Goal: Task Accomplishment & Management: Use online tool/utility

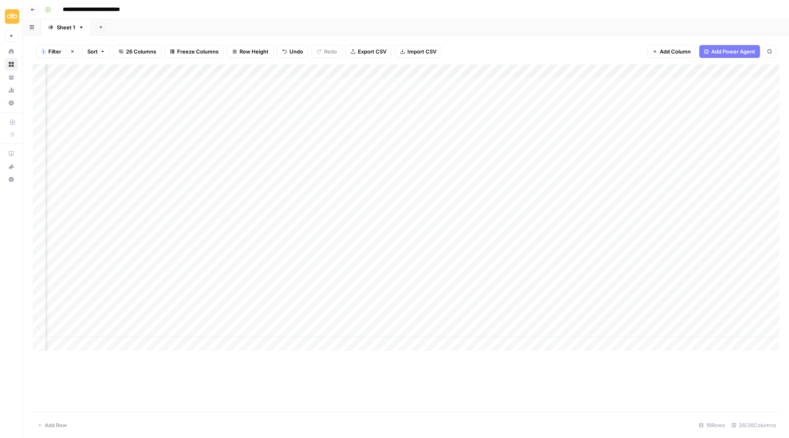
scroll to position [0, 949]
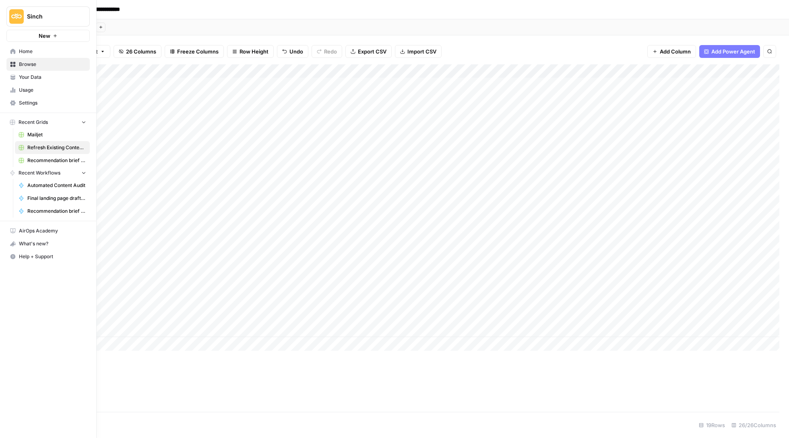
click at [61, 200] on span "Final landing page drafter for Project 428 ([PERSON_NAME])" at bounding box center [56, 198] width 59 height 7
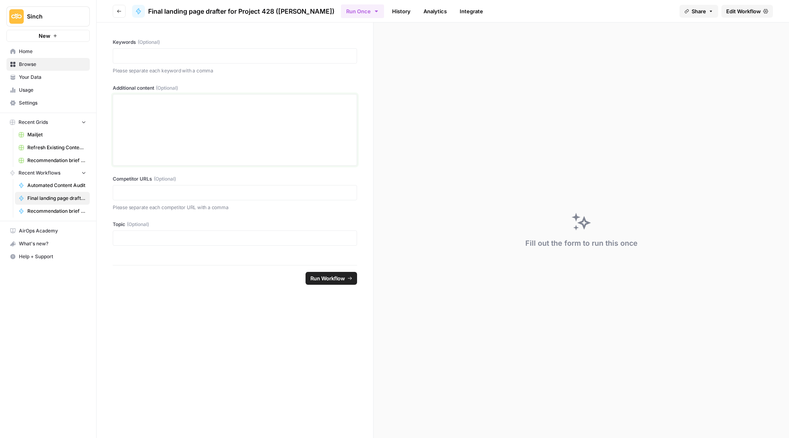
click at [250, 107] on div at bounding box center [235, 130] width 234 height 64
drag, startPoint x: 250, startPoint y: 107, endPoint x: 252, endPoint y: 155, distance: 48.3
click at [252, 156] on div at bounding box center [235, 130] width 234 height 64
click at [741, 10] on span "Edit Workflow" at bounding box center [743, 11] width 35 height 8
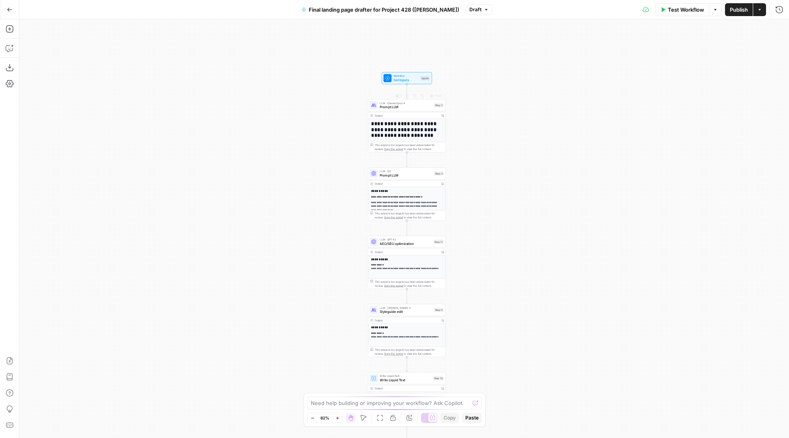
click at [410, 107] on span "Prompt LLM" at bounding box center [406, 107] width 52 height 5
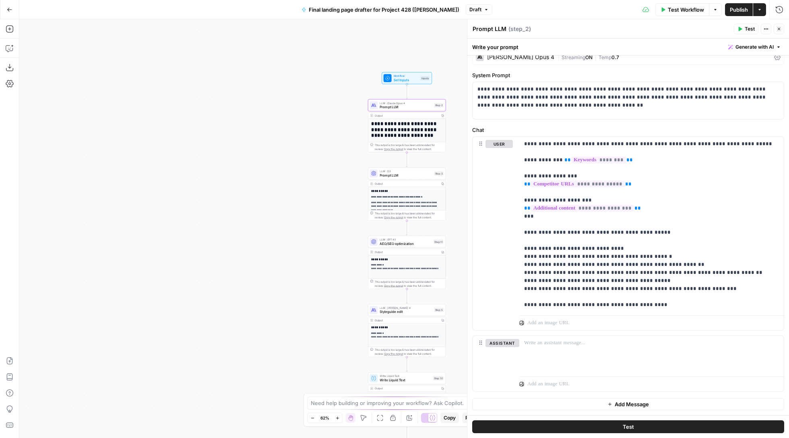
click at [410, 174] on span "Prompt LLM" at bounding box center [406, 175] width 52 height 5
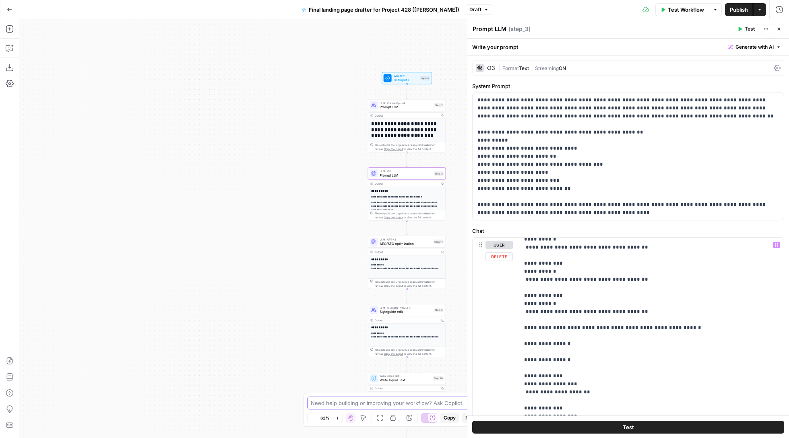
scroll to position [1019, 0]
